Goal: Information Seeking & Learning: Learn about a topic

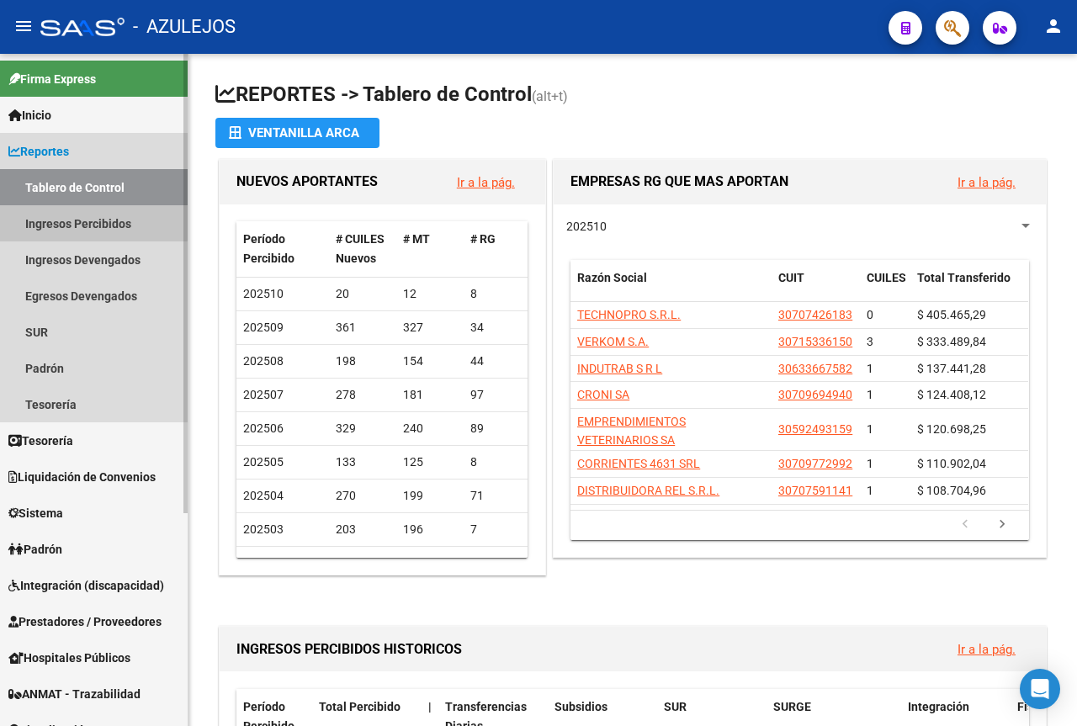
click at [88, 222] on link "Ingresos Percibidos" at bounding box center [94, 223] width 188 height 36
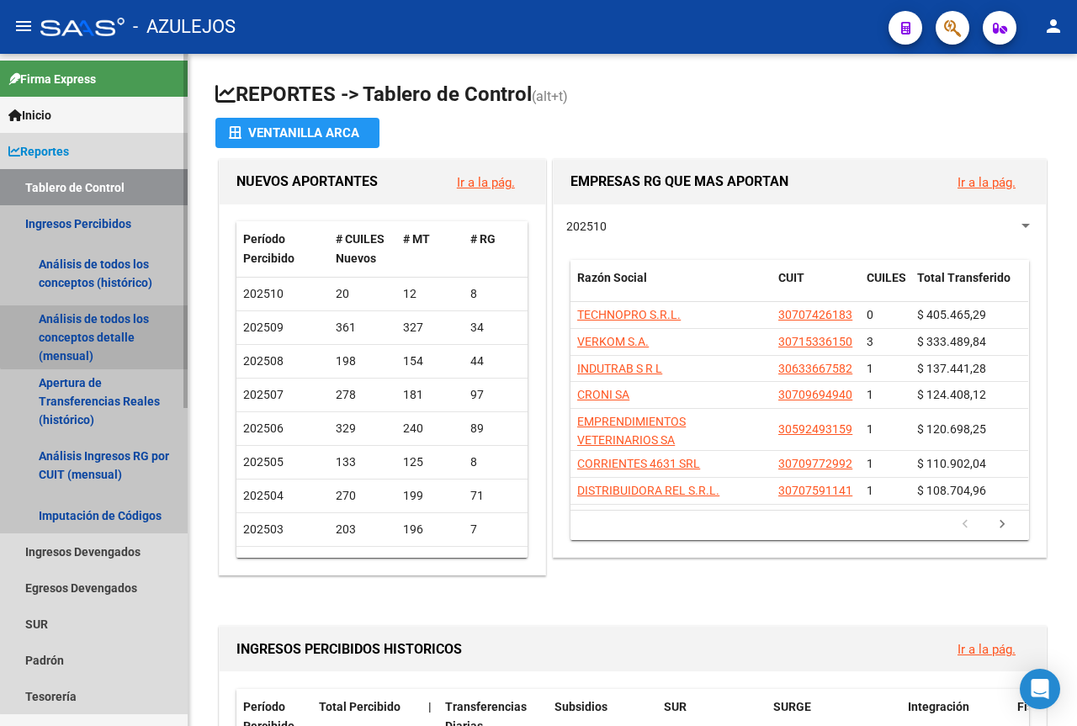
click at [96, 334] on link "Análisis de todos los conceptos detalle (mensual)" at bounding box center [94, 337] width 188 height 64
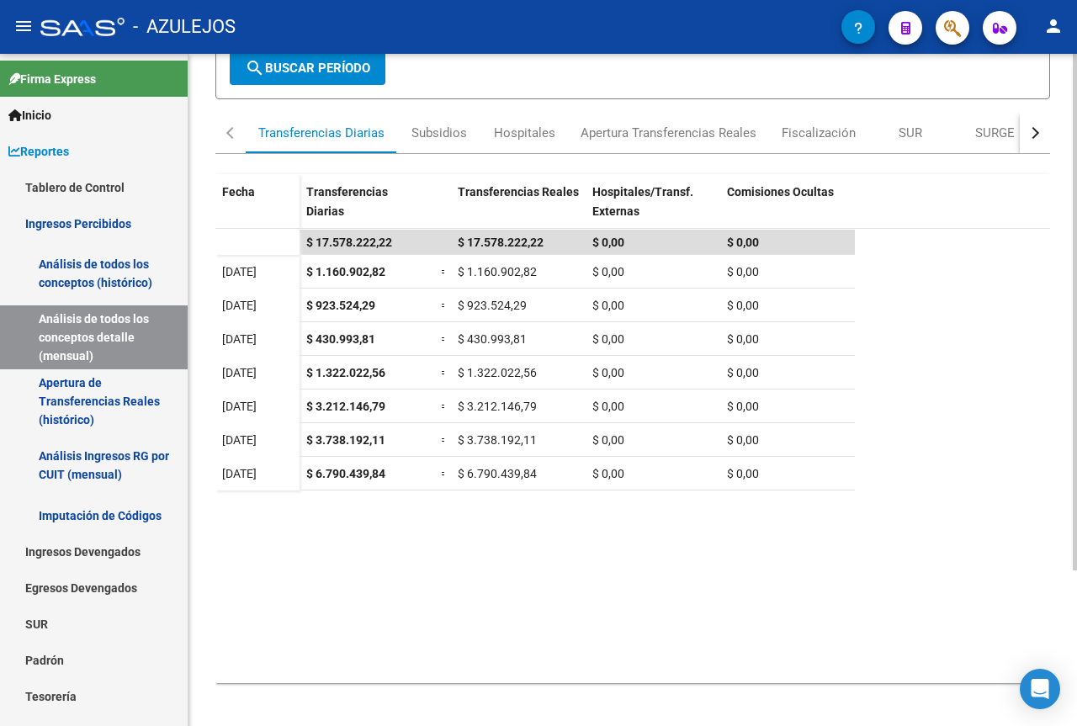
scroll to position [203, 0]
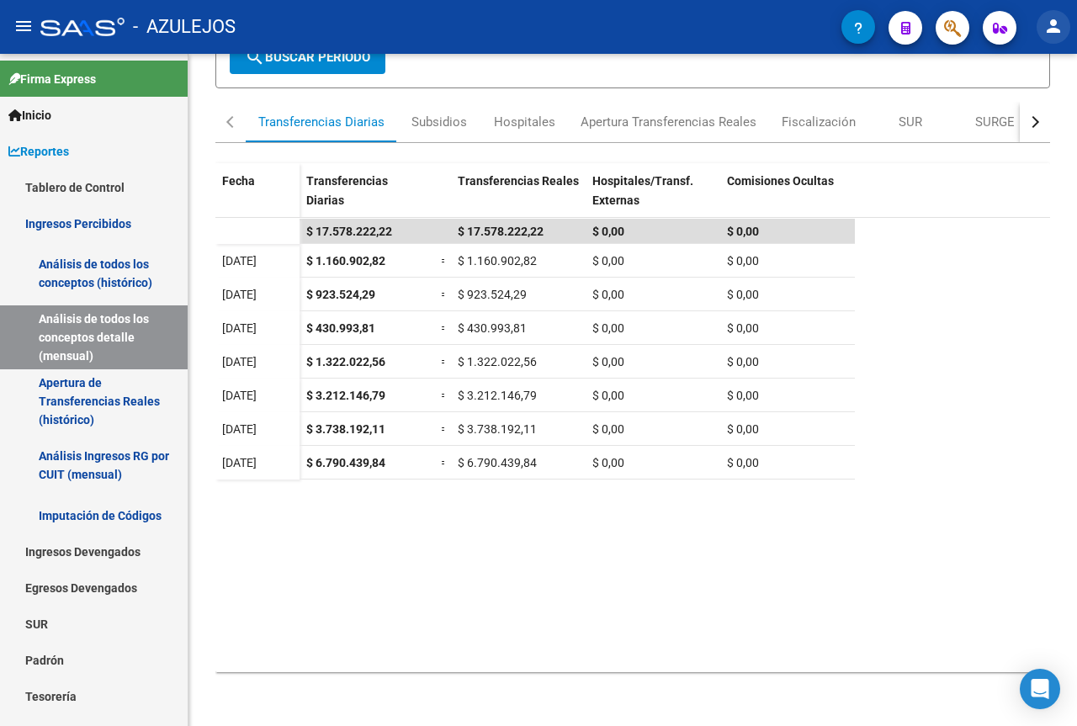
click at [1061, 31] on mat-icon "person" at bounding box center [1053, 26] width 20 height 20
click at [1025, 115] on button "exit_to_app Salir" at bounding box center [1018, 111] width 103 height 40
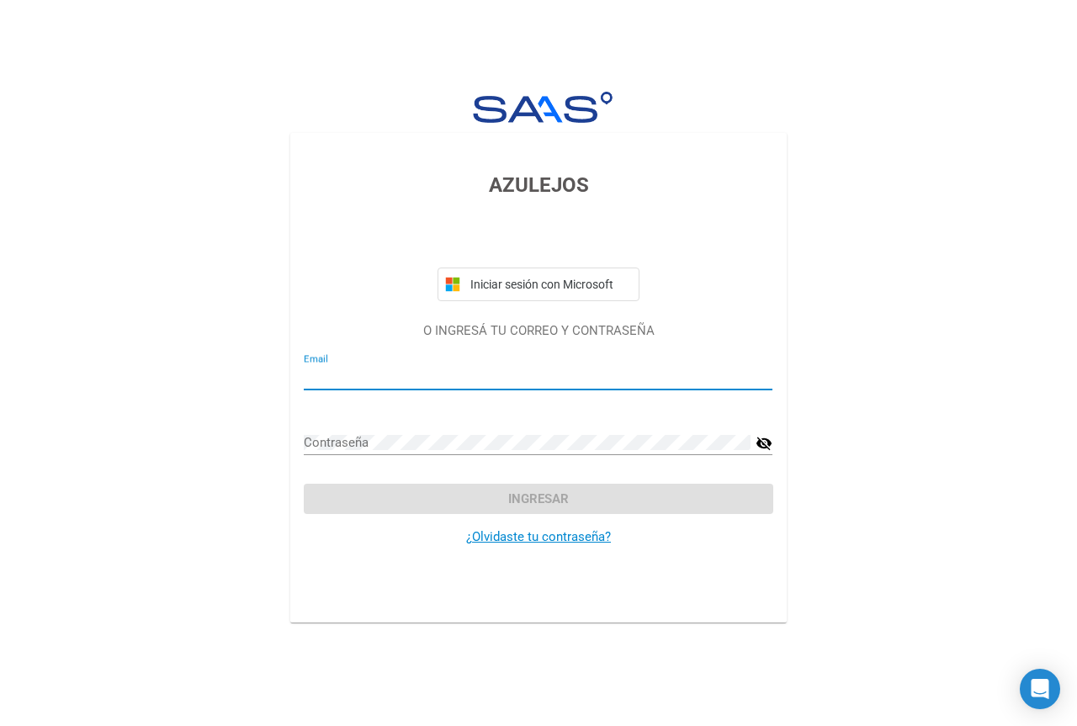
type input "[EMAIL_ADDRESS][DOMAIN_NAME]"
